Goal: Task Accomplishment & Management: Use online tool/utility

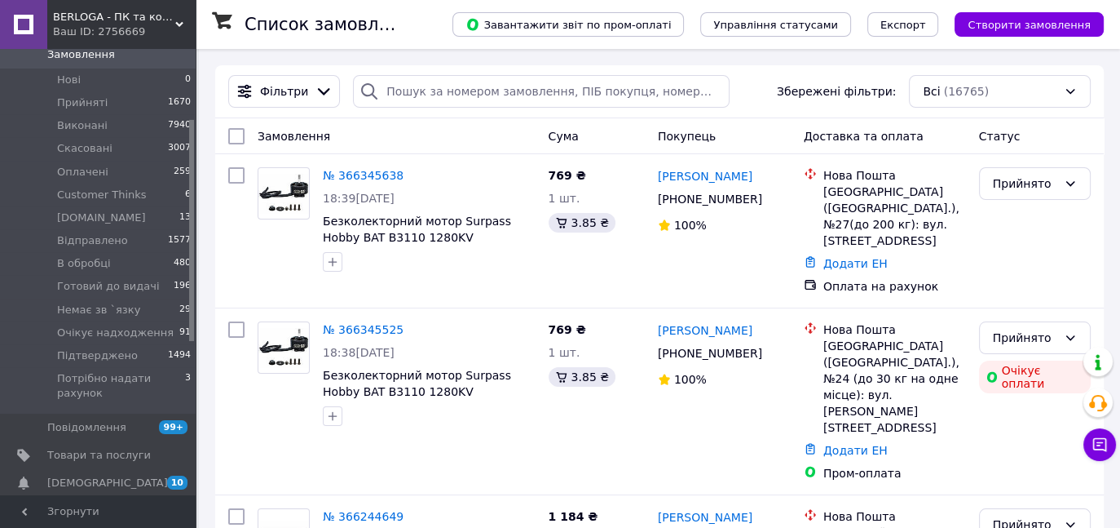
scroll to position [139, 0]
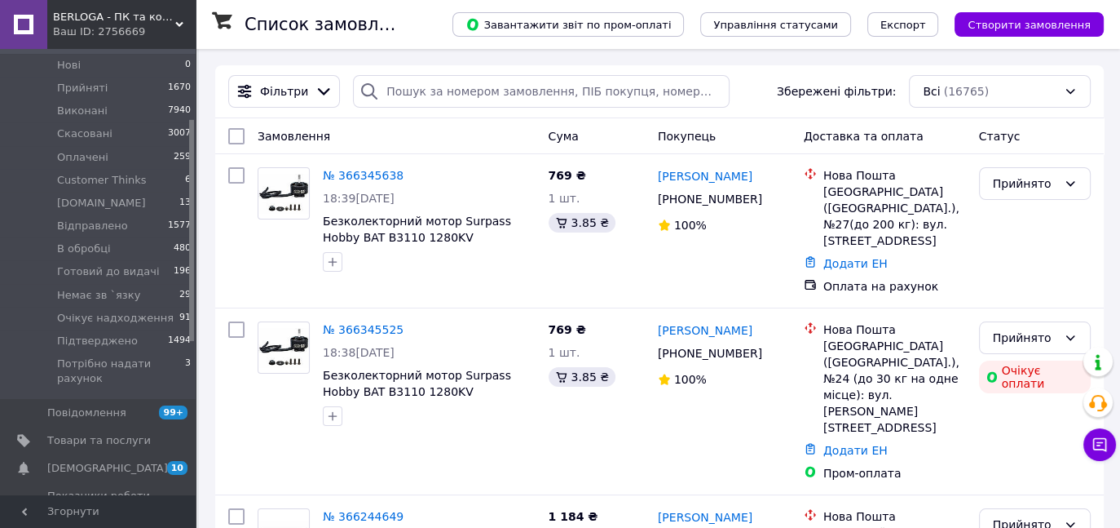
drag, startPoint x: 189, startPoint y: 175, endPoint x: 201, endPoint y: 245, distance: 70.2
click at [111, 433] on span "Товари та послуги" at bounding box center [99, 440] width 104 height 15
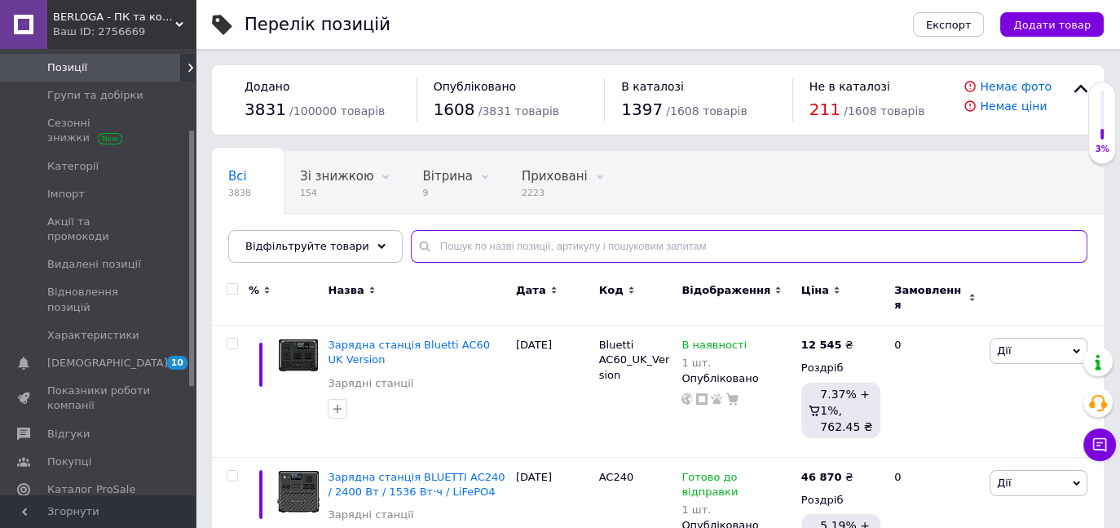
click at [444, 254] on input "text" at bounding box center [749, 246] width 677 height 33
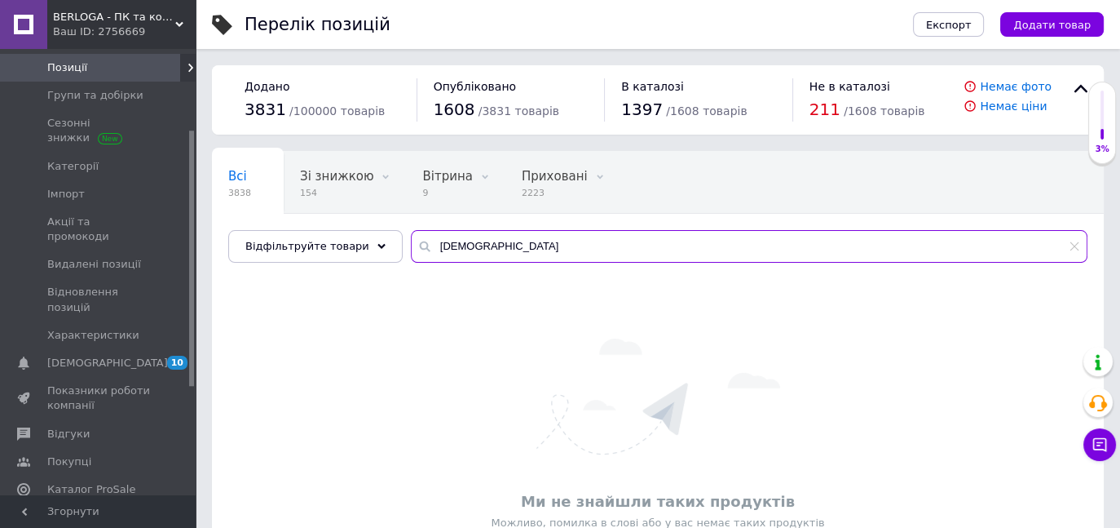
type input "І"
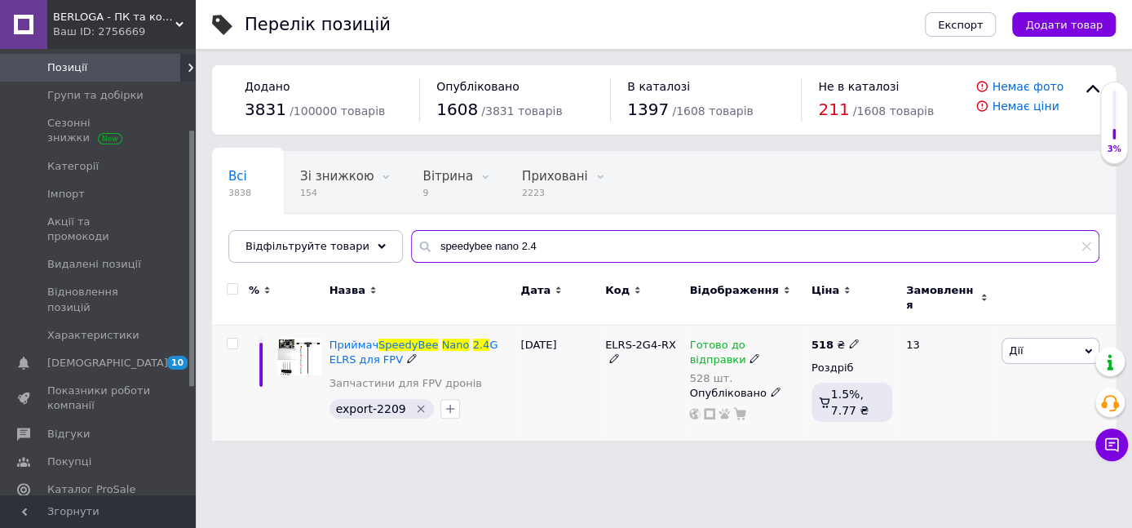
type input "speedybee nano 2.4"
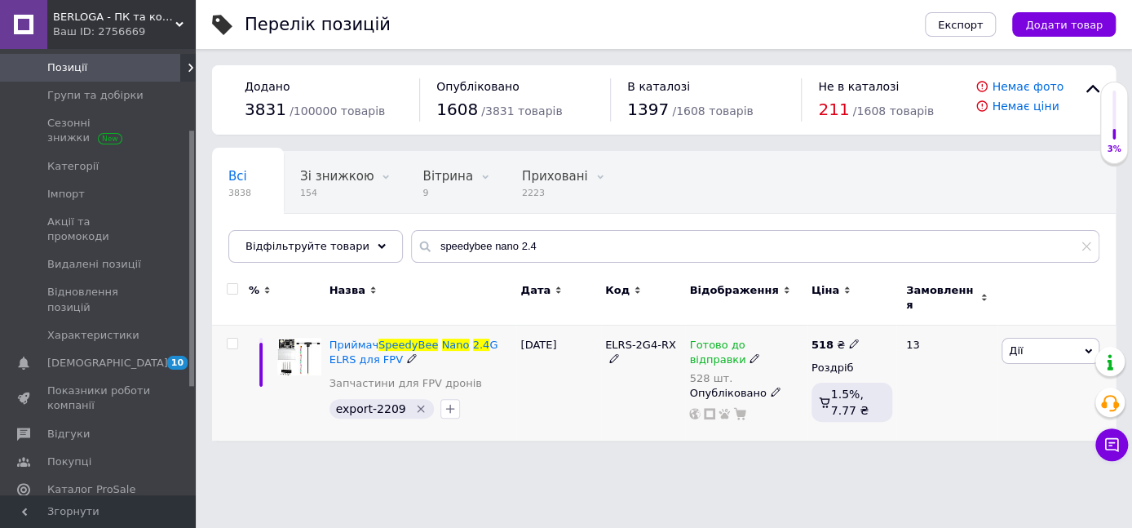
click at [849, 338] on icon at bounding box center [854, 343] width 10 height 10
type input "5"
type input "444"
click at [643, 411] on div "ELRS-2G4-RX" at bounding box center [643, 382] width 85 height 115
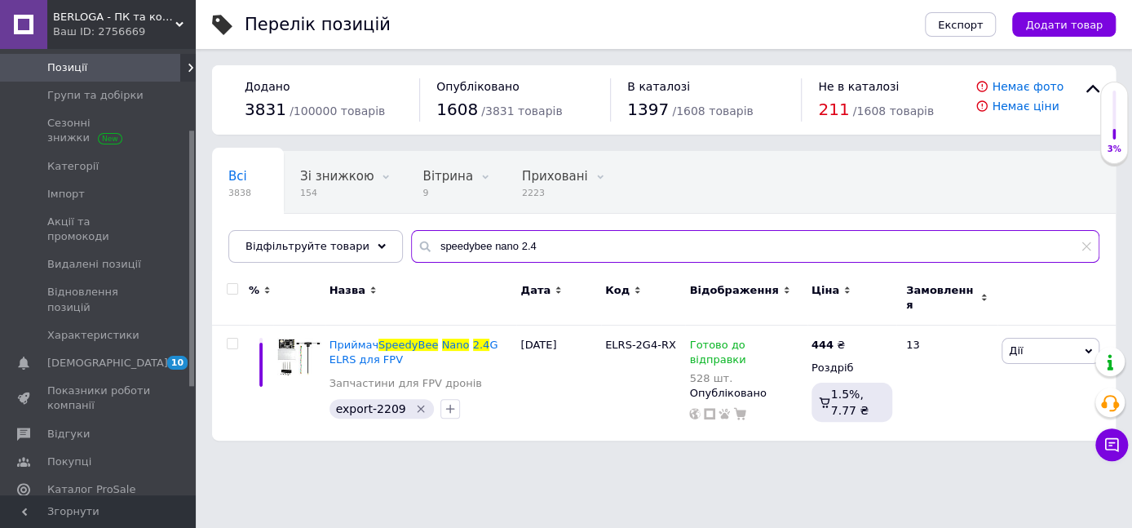
drag, startPoint x: 527, startPoint y: 241, endPoint x: 390, endPoint y: 249, distance: 137.2
click at [411, 249] on input "speedybee nano 2.4" at bounding box center [755, 246] width 688 height 33
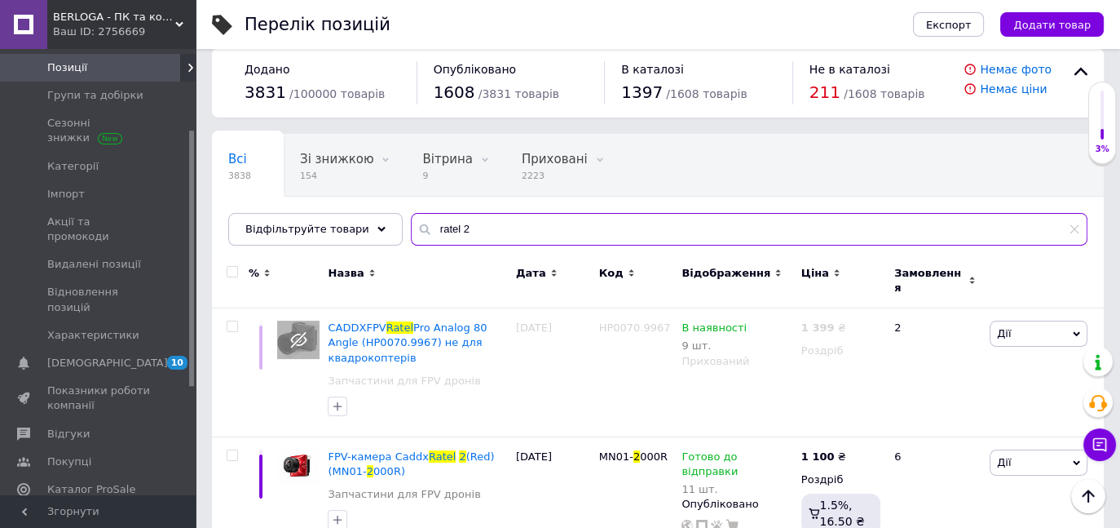
scroll to position [15, 0]
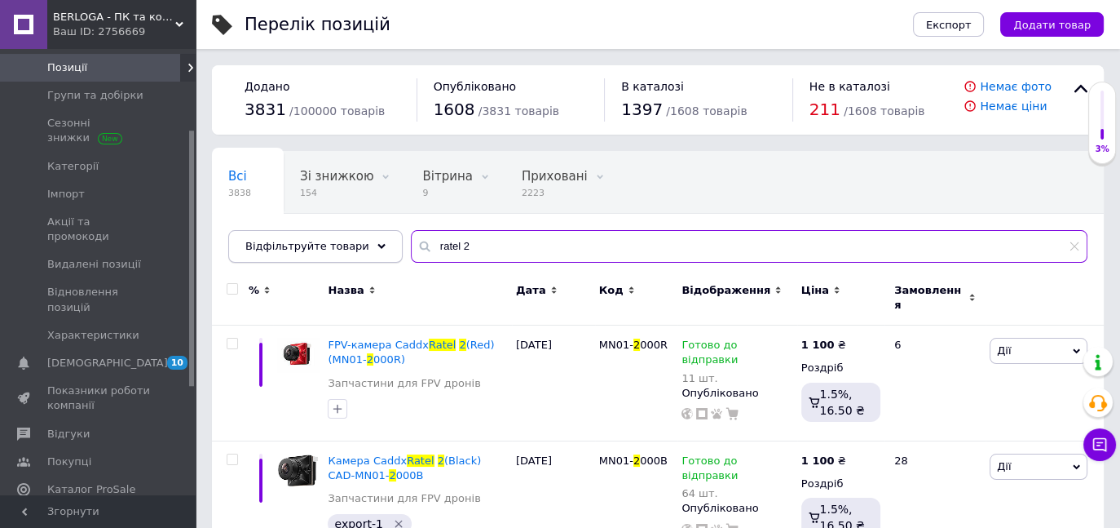
drag, startPoint x: 466, startPoint y: 245, endPoint x: 372, endPoint y: 242, distance: 93.8
click at [372, 242] on div "Відфільтруйте товари ratel 2" at bounding box center [657, 246] width 859 height 33
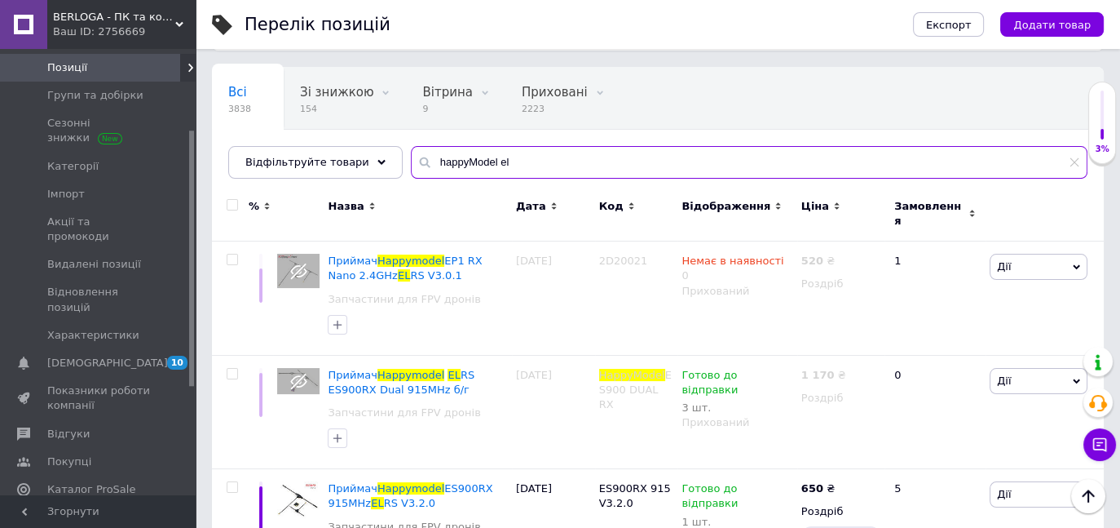
scroll to position [38, 0]
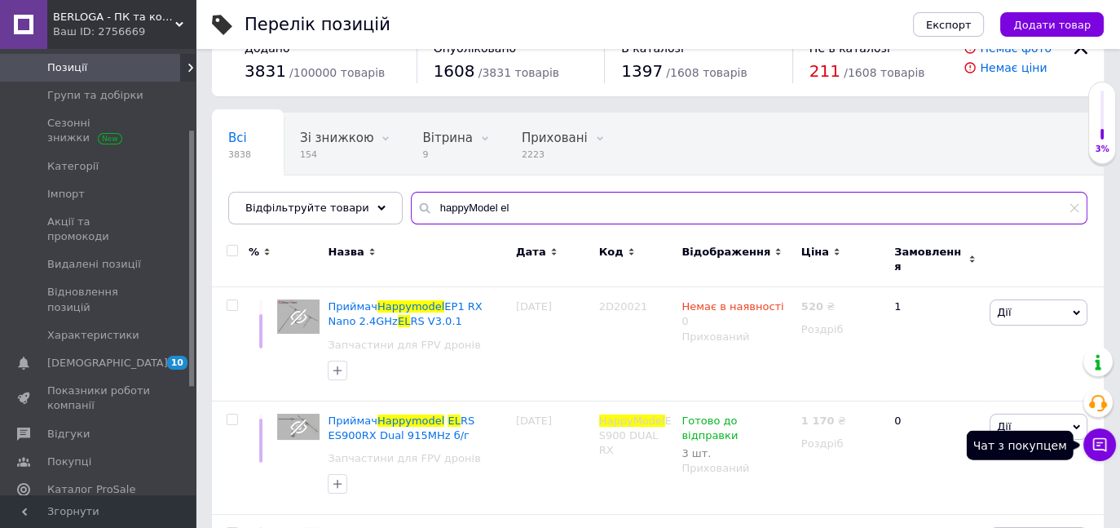
type input "happyModel el"
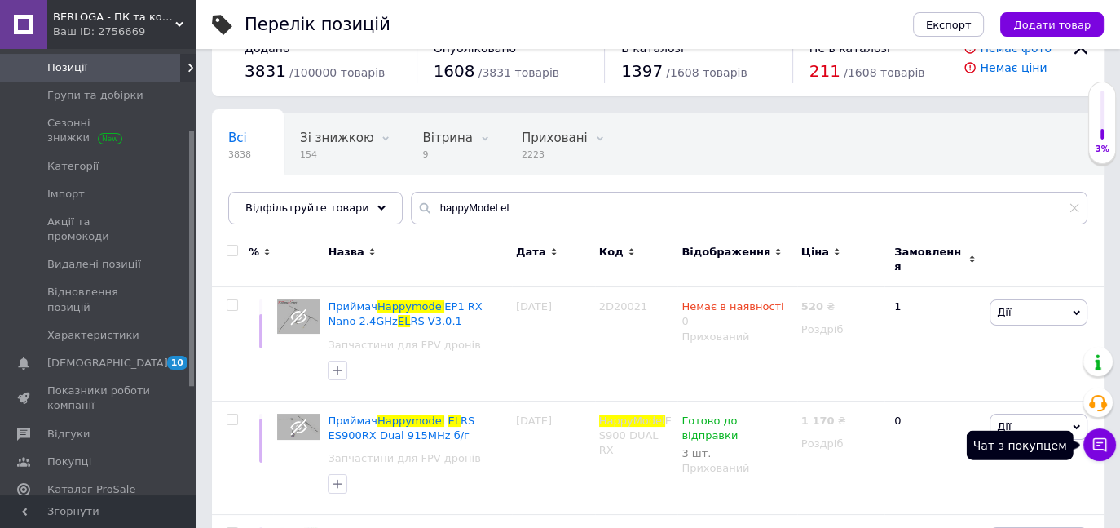
click at [1099, 439] on icon at bounding box center [1100, 444] width 16 height 16
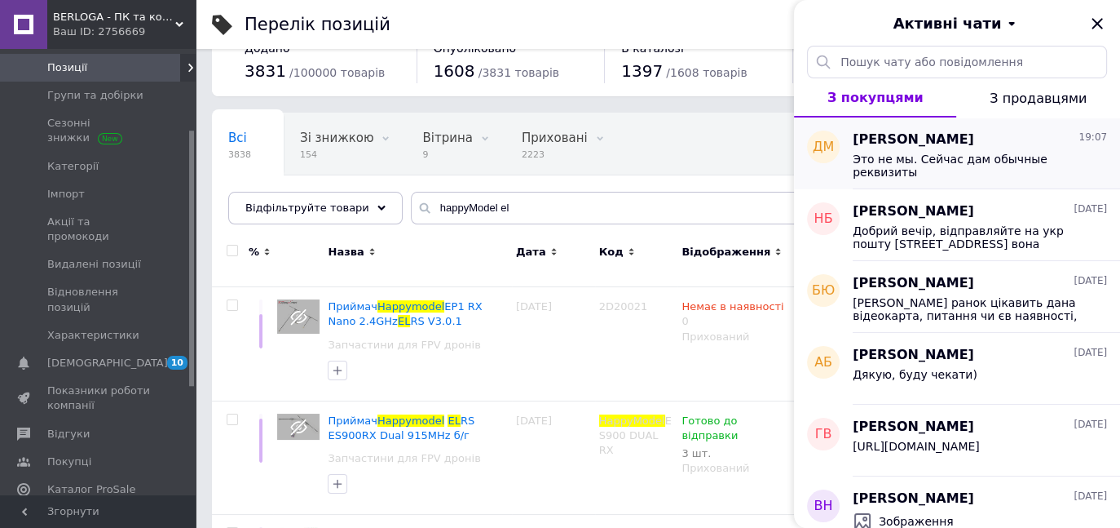
click at [982, 160] on span "Это не мы. Сейчас дам обычные реквизиты" at bounding box center [969, 165] width 232 height 26
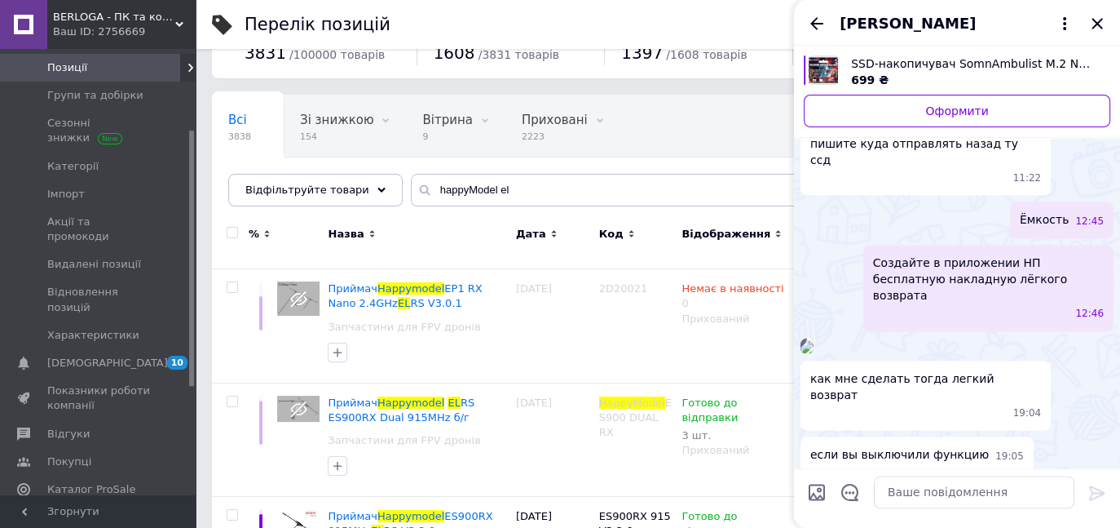
scroll to position [55, 0]
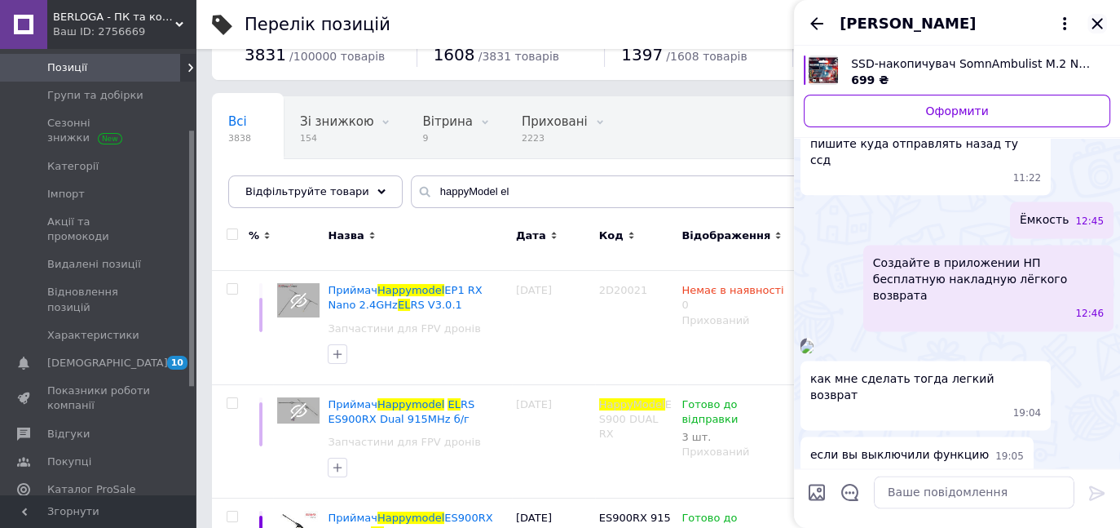
click at [1099, 26] on icon "Закрити" at bounding box center [1097, 23] width 11 height 11
